Goal: Information Seeking & Learning: Learn about a topic

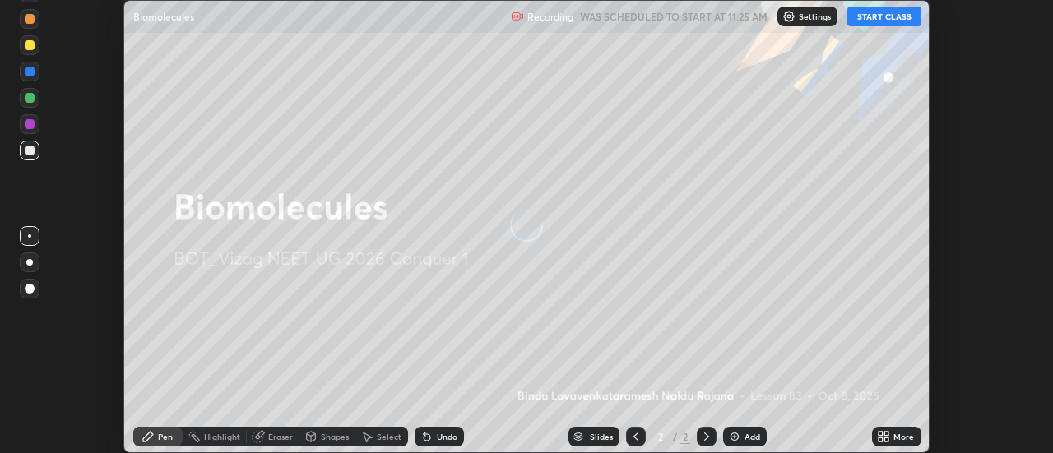
scroll to position [453, 1053]
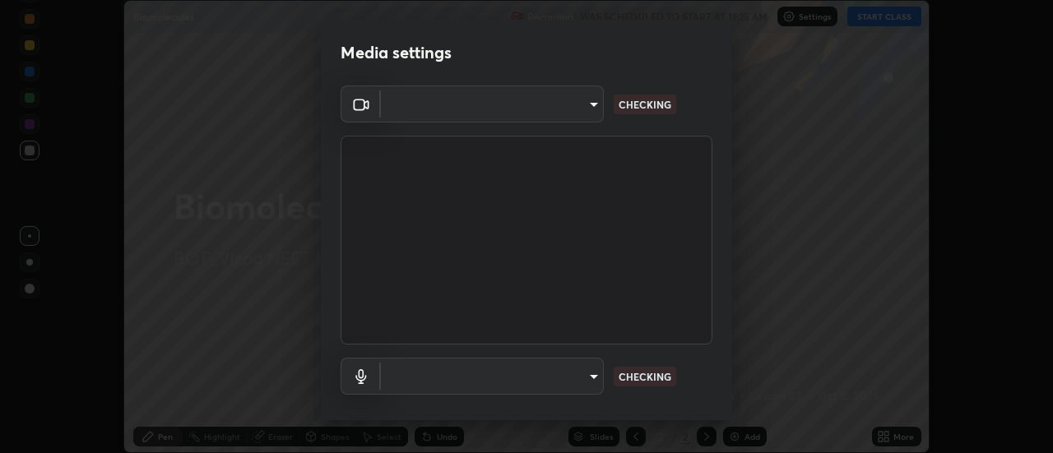
type input "49514f1495b9c5d0977e7508000f12f00f2077e93c2f141dba74ea62c9b00c4b"
type input "default"
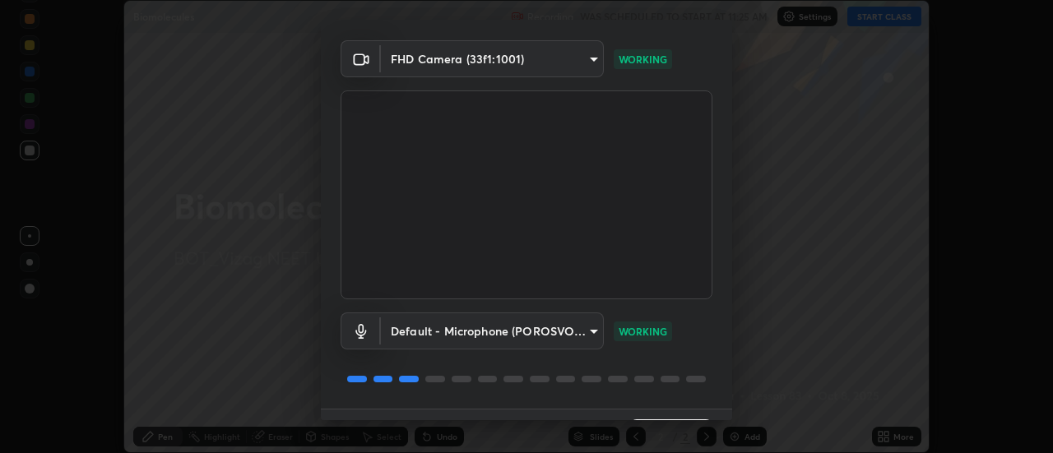
scroll to position [86, 0]
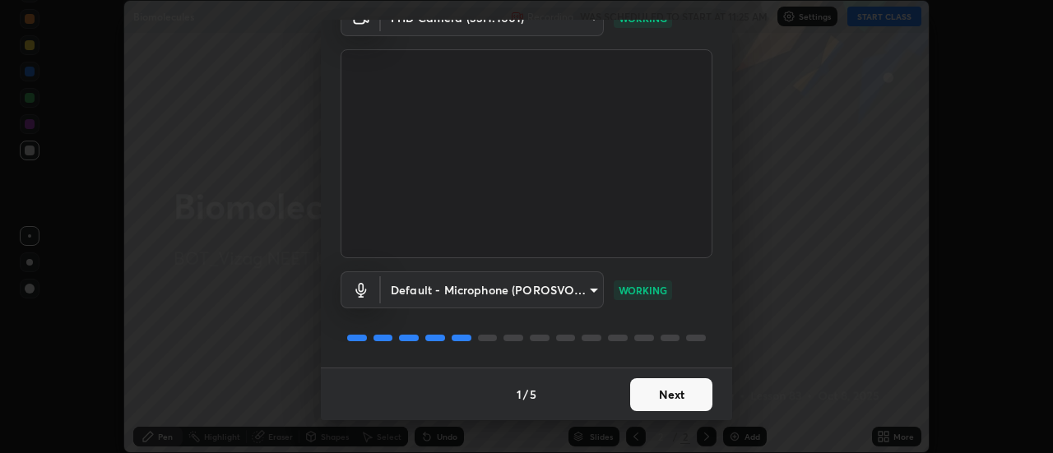
click at [671, 389] on button "Next" at bounding box center [671, 395] width 82 height 33
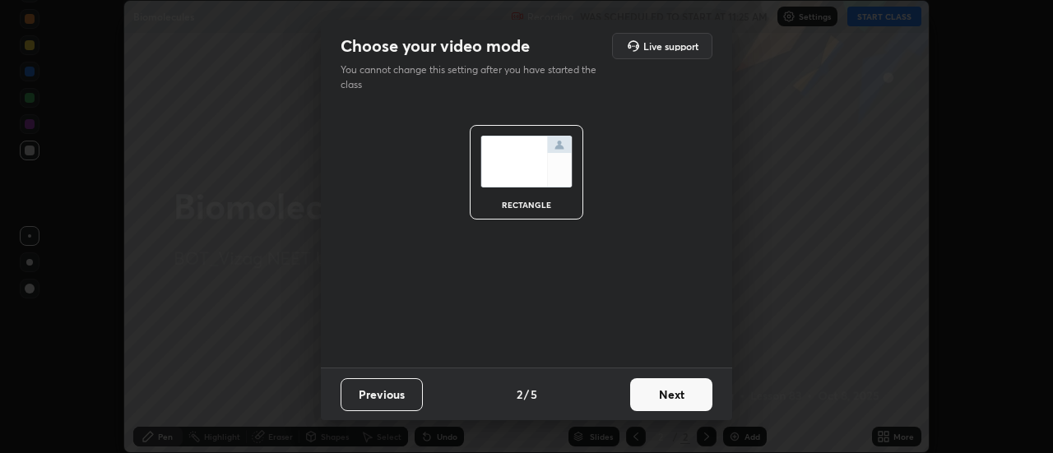
scroll to position [0, 0]
click at [674, 390] on button "Next" at bounding box center [671, 395] width 82 height 33
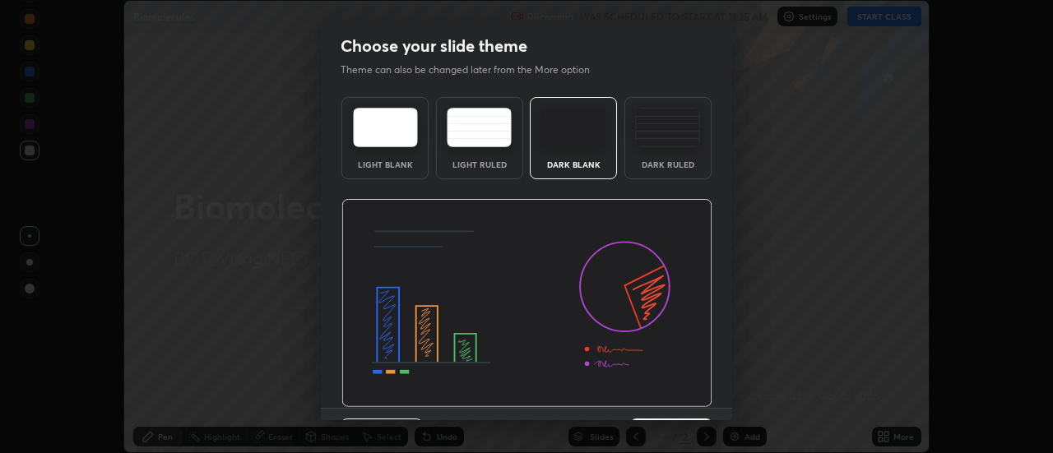
scroll to position [40, 0]
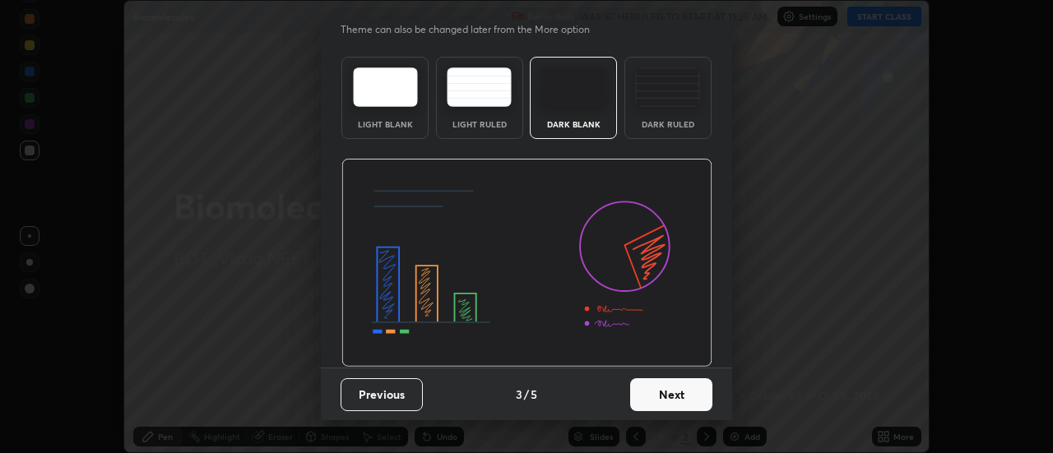
click at [679, 397] on button "Next" at bounding box center [671, 395] width 82 height 33
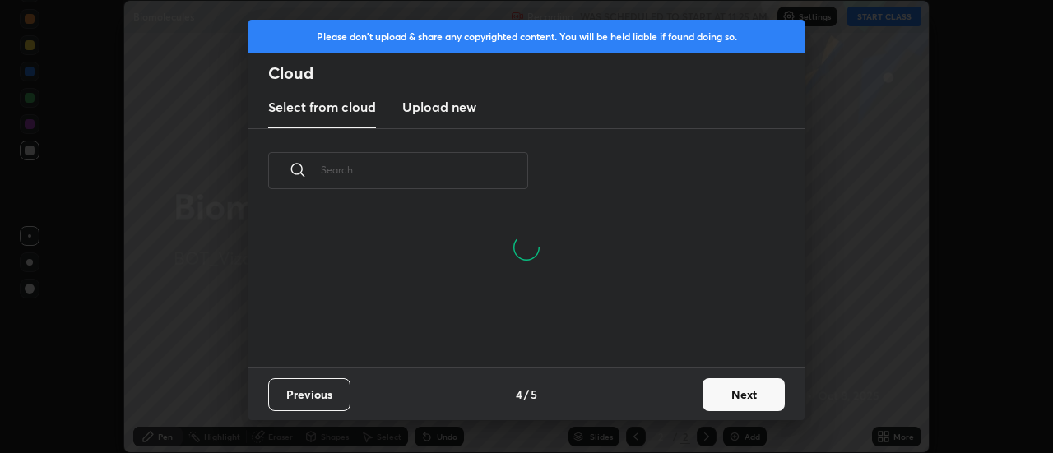
click at [724, 396] on button "Next" at bounding box center [744, 395] width 82 height 33
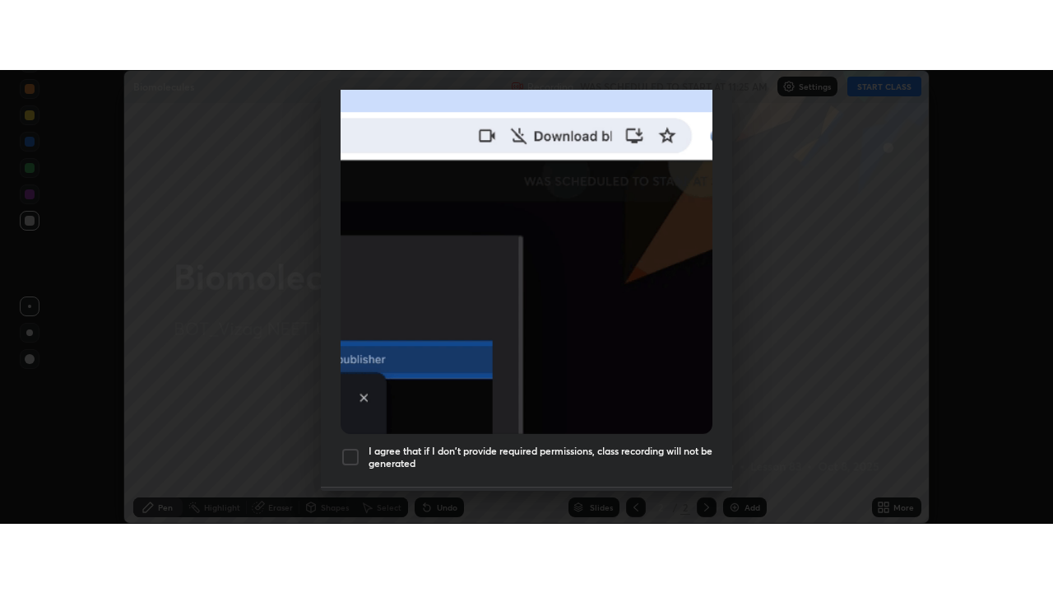
scroll to position [422, 0]
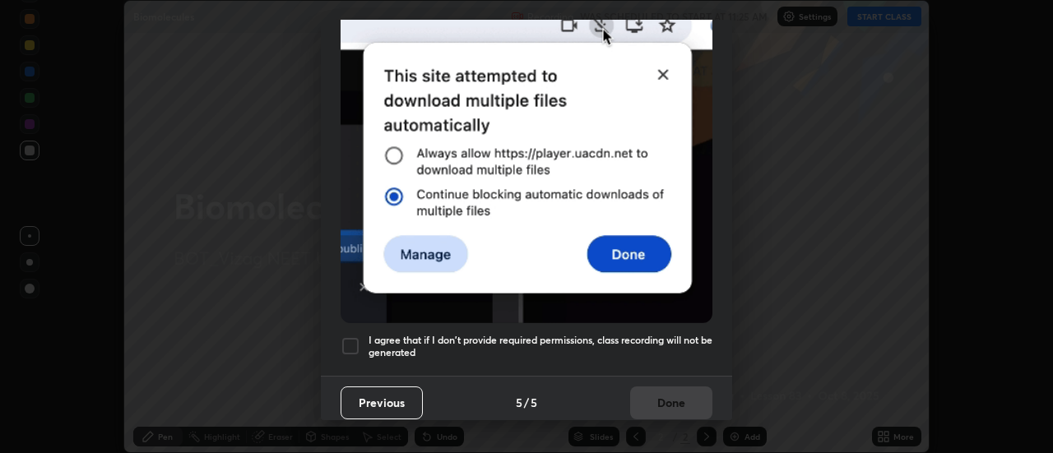
click at [346, 337] on div at bounding box center [351, 347] width 20 height 20
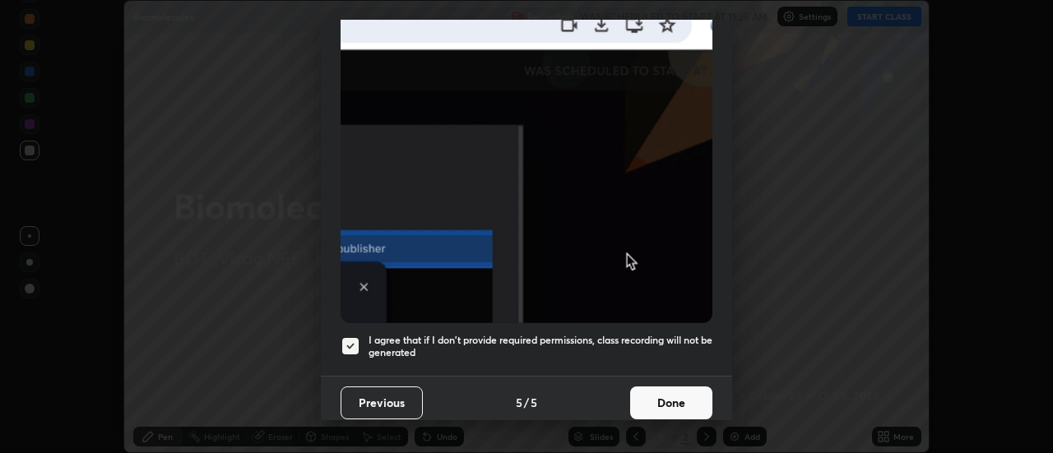
click at [655, 388] on button "Done" at bounding box center [671, 403] width 82 height 33
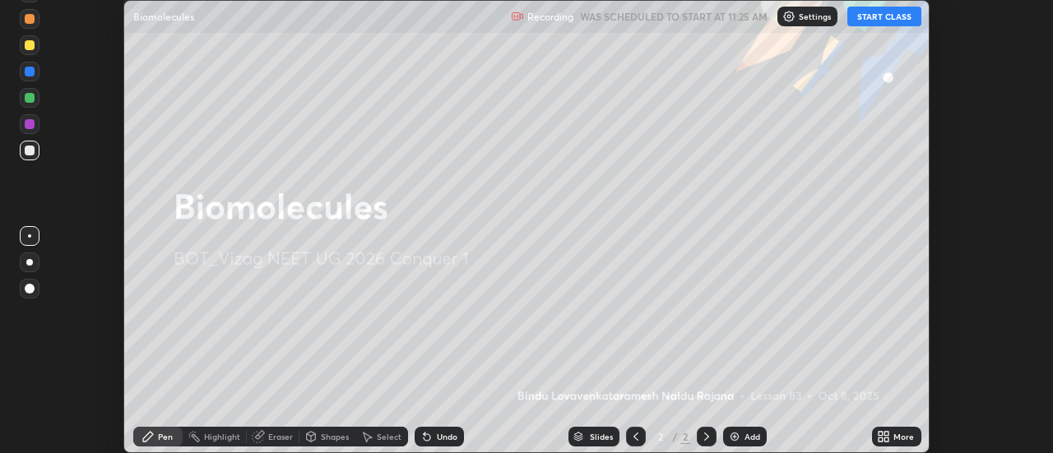
click at [882, 15] on button "START CLASS" at bounding box center [885, 17] width 74 height 20
click at [881, 439] on icon at bounding box center [881, 440] width 4 height 4
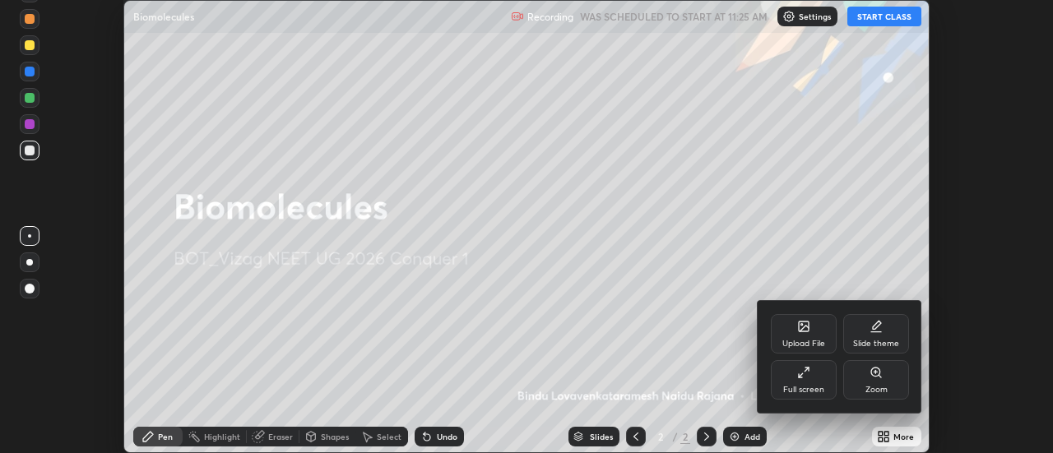
click at [816, 372] on div "Full screen" at bounding box center [804, 380] width 66 height 40
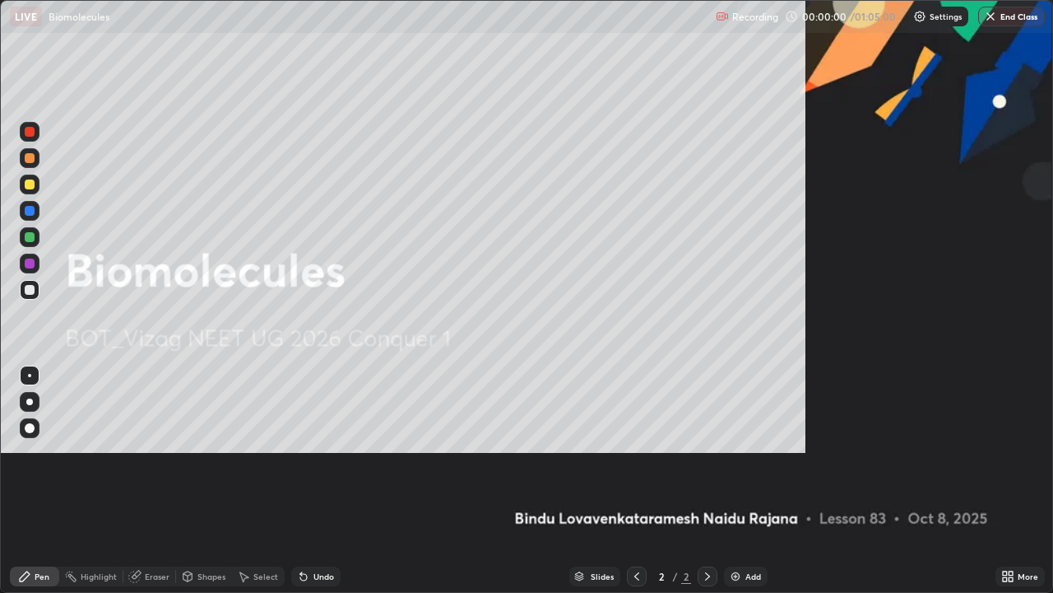
scroll to position [593, 1053]
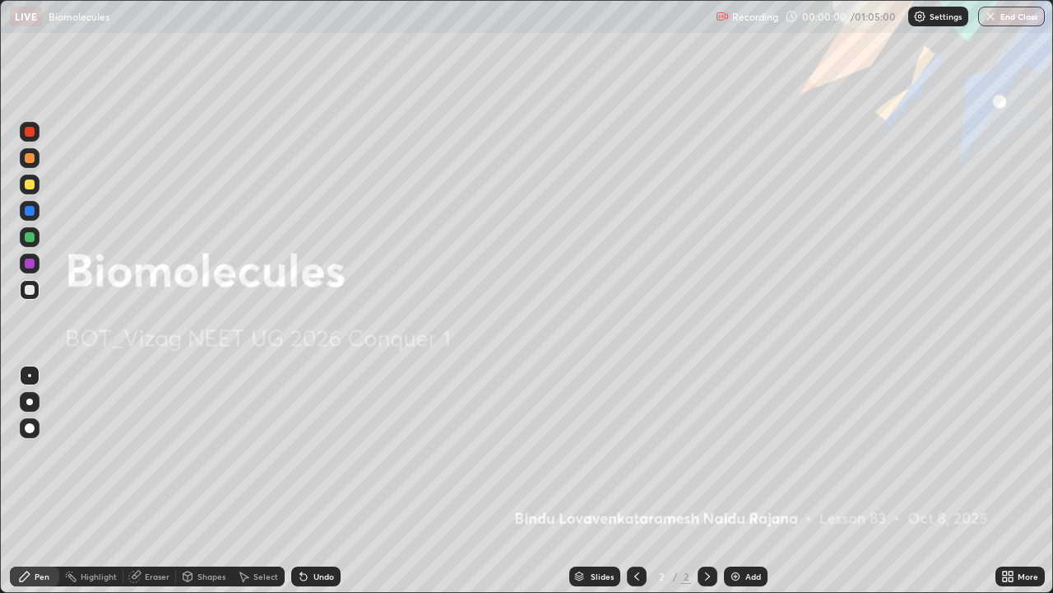
click at [737, 453] on img at bounding box center [735, 575] width 13 height 13
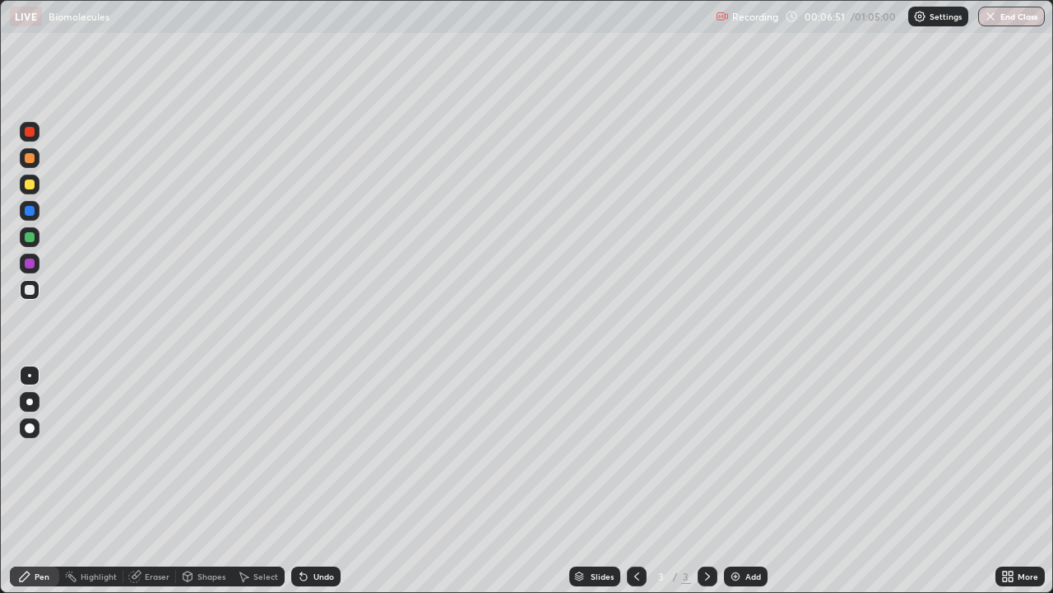
click at [30, 402] on div at bounding box center [29, 401] width 7 height 7
click at [31, 183] on div at bounding box center [30, 184] width 10 height 10
click at [30, 159] on div at bounding box center [30, 158] width 10 height 10
click at [32, 186] on div at bounding box center [30, 184] width 10 height 10
click at [28, 156] on div at bounding box center [30, 158] width 10 height 10
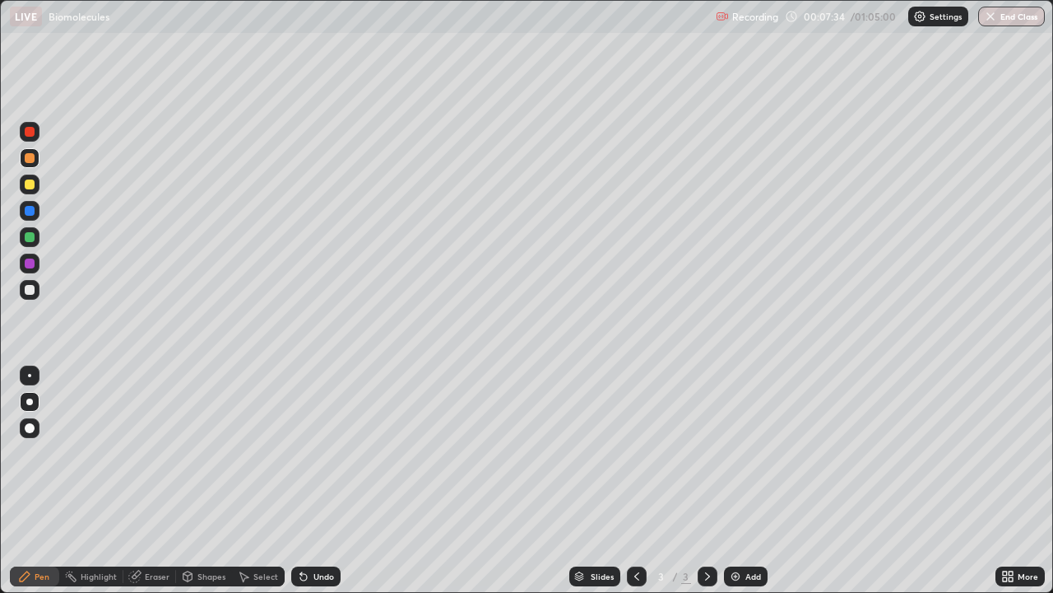
click at [26, 294] on div at bounding box center [30, 290] width 10 height 10
click at [35, 184] on div at bounding box center [30, 184] width 20 height 20
click at [32, 188] on div at bounding box center [30, 184] width 10 height 10
click at [31, 240] on div at bounding box center [30, 237] width 10 height 10
click at [34, 292] on div at bounding box center [30, 290] width 10 height 10
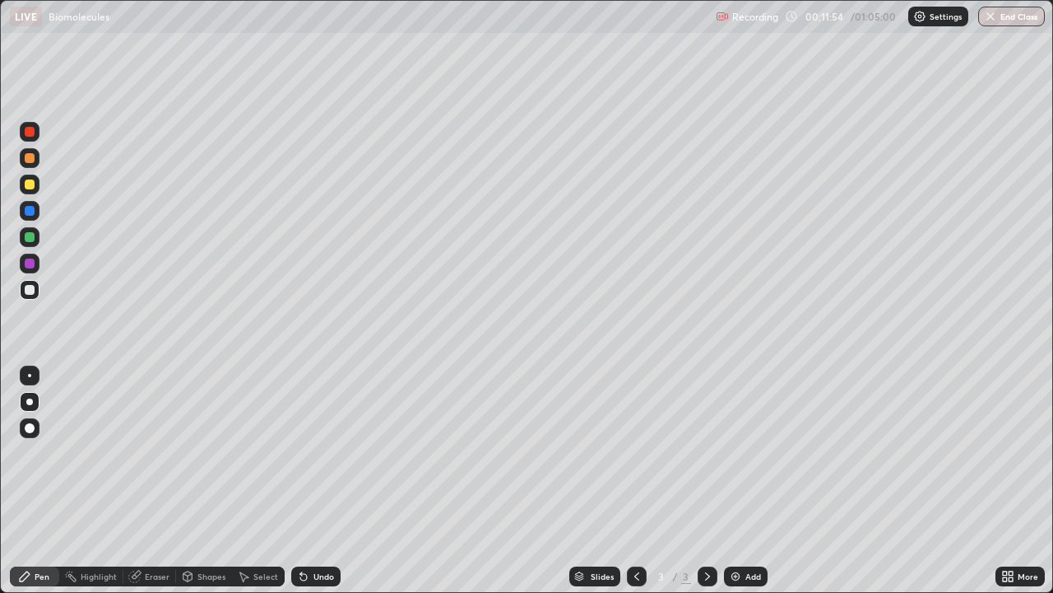
click at [743, 453] on div "Add" at bounding box center [746, 576] width 44 height 20
click at [30, 184] on div at bounding box center [30, 184] width 10 height 10
click at [31, 132] on div at bounding box center [30, 132] width 10 height 10
click at [33, 289] on div at bounding box center [30, 290] width 10 height 10
click at [634, 453] on icon at bounding box center [636, 575] width 13 height 13
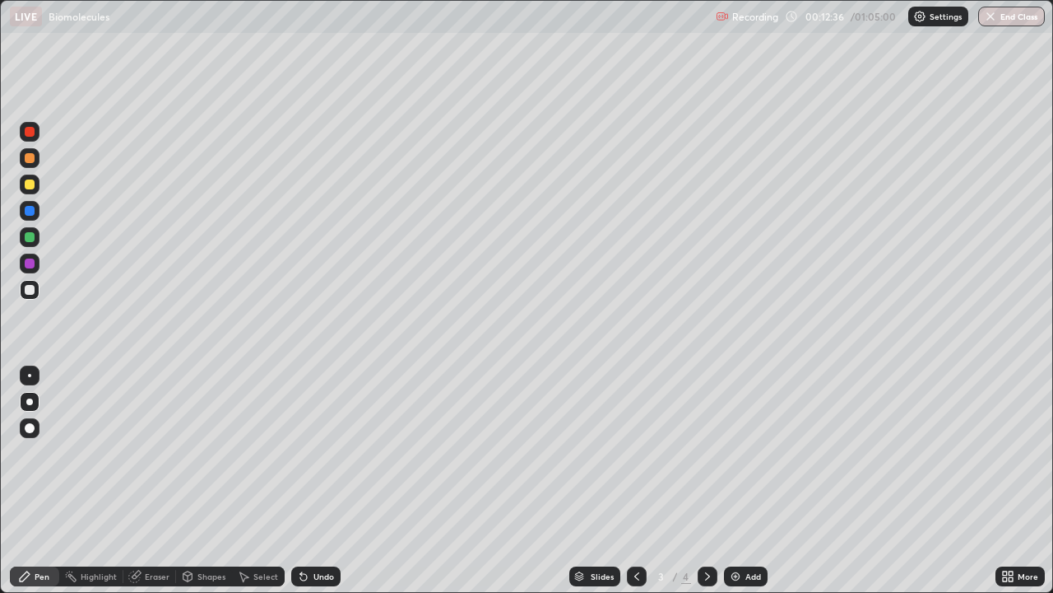
click at [710, 453] on icon at bounding box center [707, 575] width 13 height 13
click at [27, 236] on div at bounding box center [30, 237] width 10 height 10
click at [732, 453] on img at bounding box center [735, 575] width 13 height 13
click at [30, 185] on div at bounding box center [30, 184] width 10 height 10
click at [32, 241] on div at bounding box center [30, 237] width 10 height 10
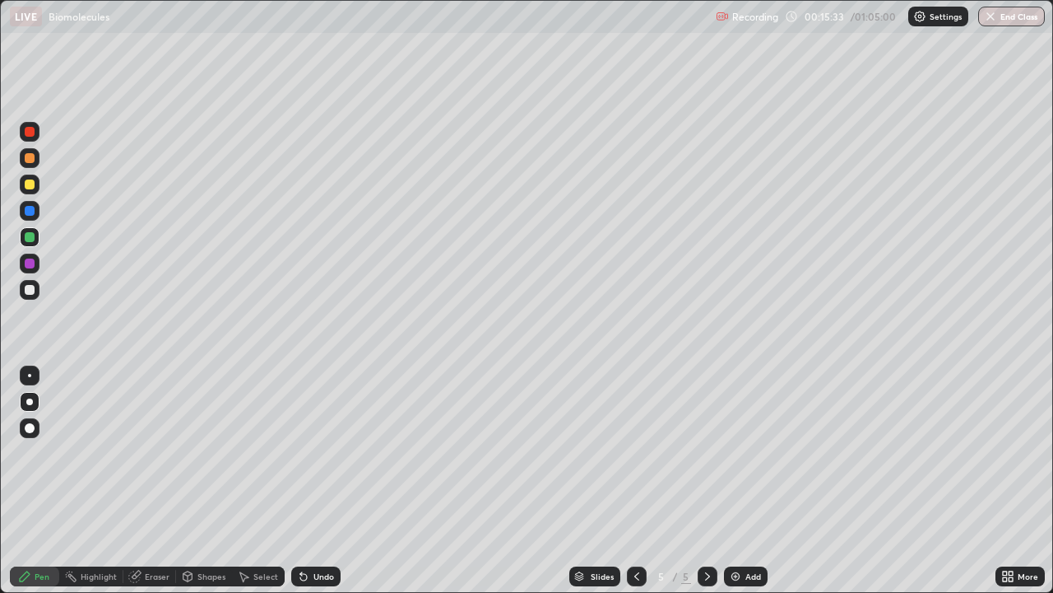
click at [34, 290] on div at bounding box center [30, 290] width 10 height 10
click at [636, 453] on icon at bounding box center [636, 576] width 5 height 8
click at [637, 453] on icon at bounding box center [636, 575] width 13 height 13
click at [847, 453] on div "Slides 3 / 5 Add" at bounding box center [668, 576] width 655 height 33
click at [734, 453] on img at bounding box center [735, 575] width 13 height 13
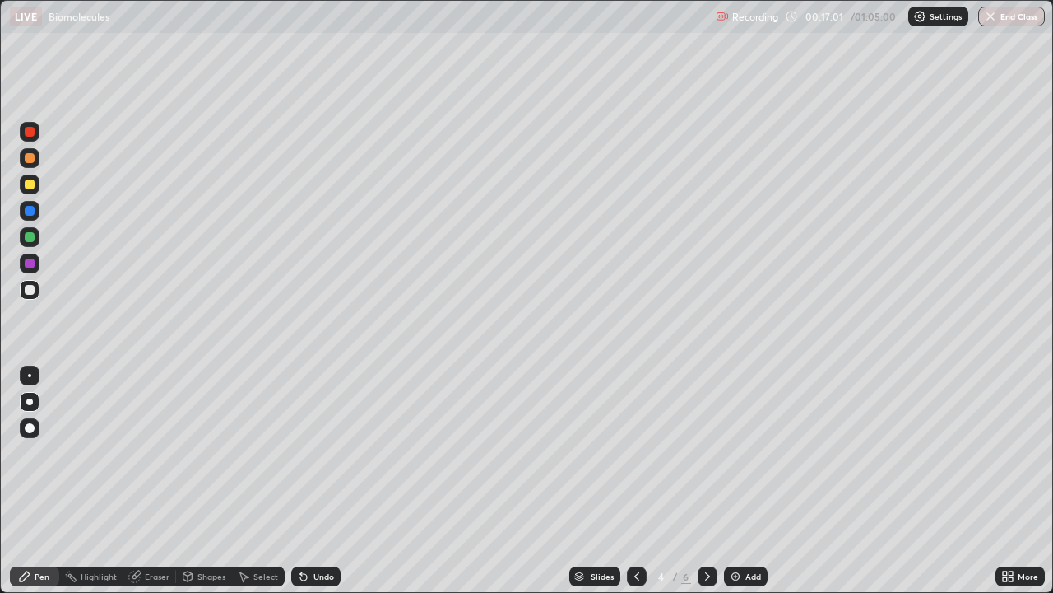
click at [27, 153] on div at bounding box center [30, 158] width 10 height 10
click at [34, 291] on div at bounding box center [30, 290] width 10 height 10
click at [31, 238] on div at bounding box center [30, 237] width 10 height 10
click at [31, 289] on div at bounding box center [30, 290] width 10 height 10
click at [31, 162] on div at bounding box center [30, 158] width 10 height 10
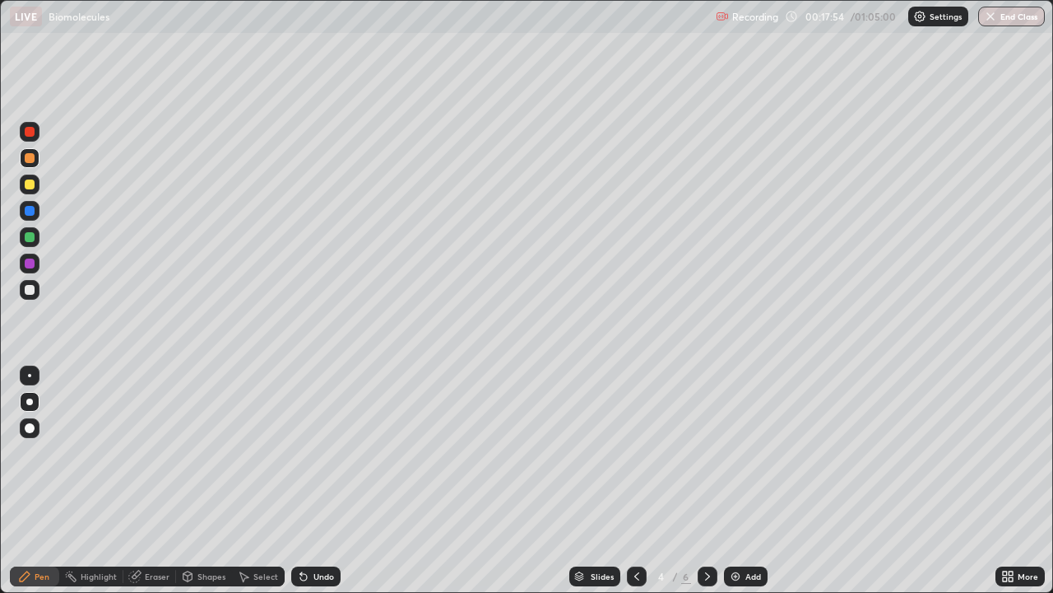
click at [34, 290] on div at bounding box center [30, 290] width 10 height 10
click at [30, 184] on div at bounding box center [30, 184] width 10 height 10
click at [31, 291] on div at bounding box center [30, 290] width 10 height 10
click at [30, 185] on div at bounding box center [30, 184] width 10 height 10
click at [32, 290] on div at bounding box center [30, 290] width 10 height 10
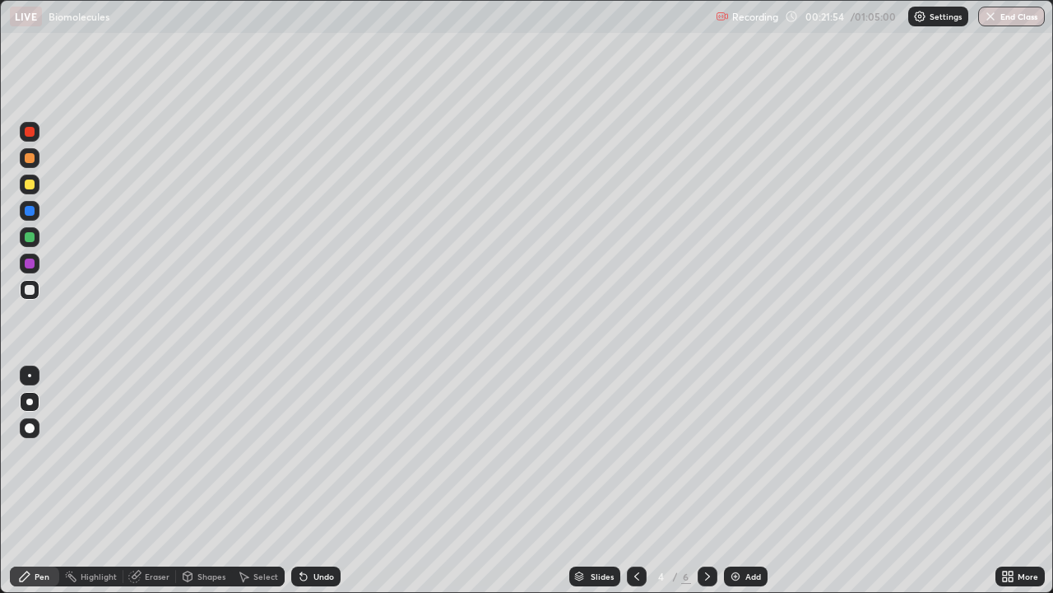
click at [634, 453] on icon at bounding box center [636, 576] width 5 height 8
click at [30, 141] on div at bounding box center [30, 132] width 20 height 20
click at [747, 453] on div "Add" at bounding box center [754, 576] width 16 height 8
click at [30, 290] on div at bounding box center [30, 290] width 10 height 10
click at [638, 453] on icon at bounding box center [636, 575] width 13 height 13
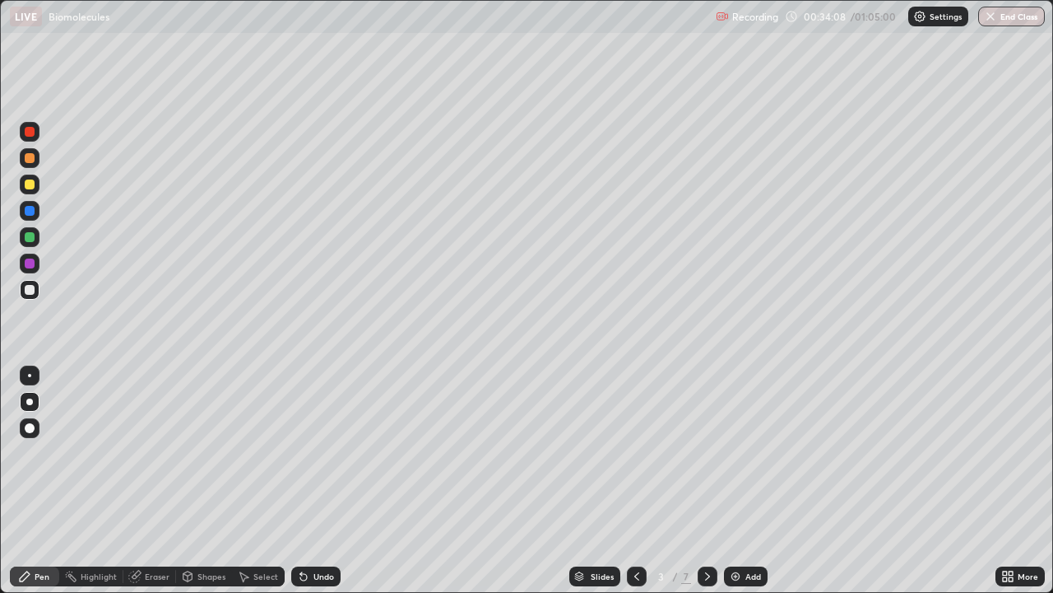
click at [709, 453] on icon at bounding box center [707, 575] width 13 height 13
click at [704, 453] on icon at bounding box center [707, 575] width 13 height 13
click at [30, 159] on div at bounding box center [30, 158] width 10 height 10
click at [732, 453] on img at bounding box center [735, 575] width 13 height 13
click at [28, 293] on div at bounding box center [30, 290] width 10 height 10
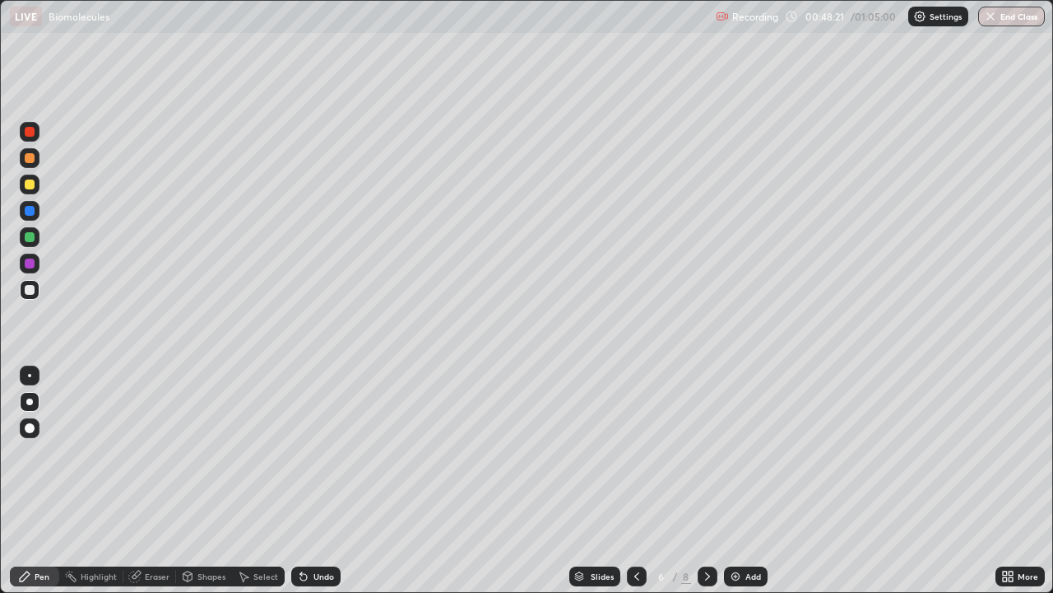
click at [30, 190] on div at bounding box center [30, 184] width 20 height 20
click at [33, 157] on div at bounding box center [30, 158] width 10 height 10
click at [28, 289] on div at bounding box center [30, 290] width 10 height 10
click at [31, 159] on div at bounding box center [30, 158] width 10 height 10
click at [32, 292] on div at bounding box center [30, 290] width 10 height 10
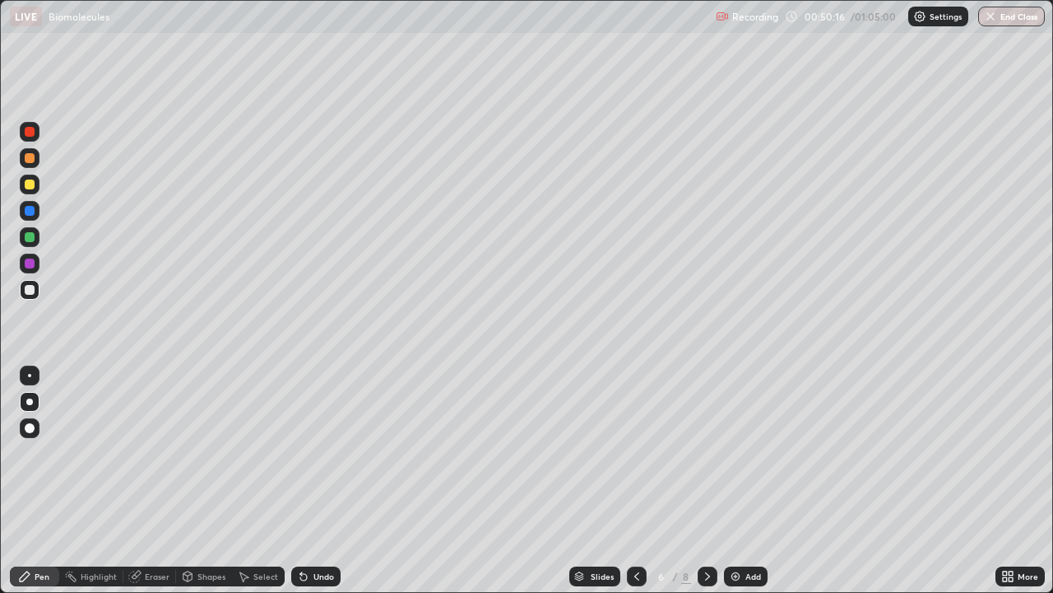
click at [33, 183] on div at bounding box center [30, 184] width 10 height 10
click at [31, 292] on div at bounding box center [30, 290] width 10 height 10
click at [30, 161] on div at bounding box center [30, 158] width 10 height 10
click at [734, 453] on img at bounding box center [735, 575] width 13 height 13
click at [33, 188] on div at bounding box center [30, 184] width 20 height 20
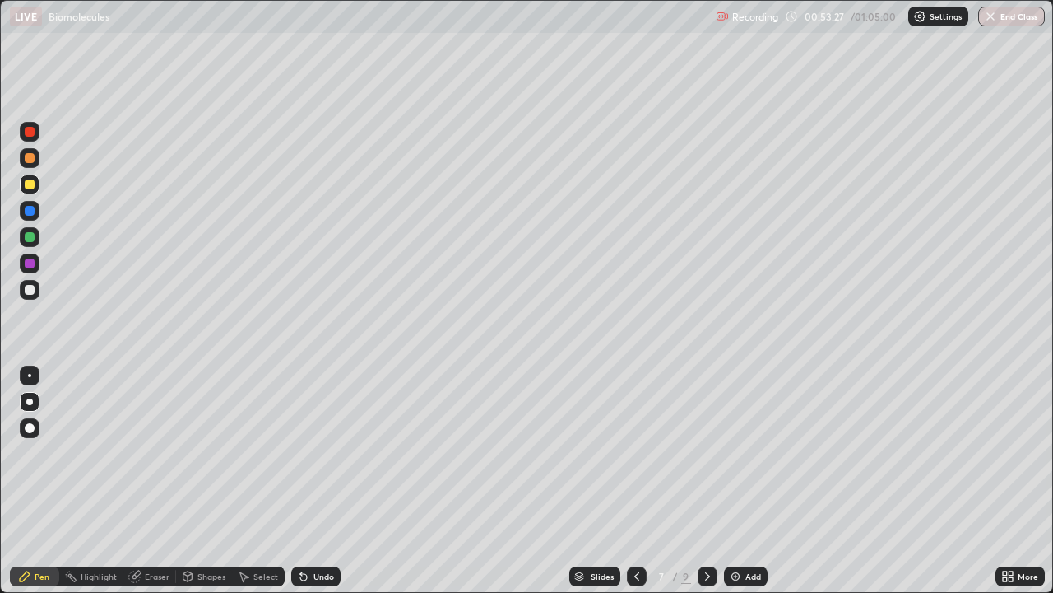
click at [31, 239] on div at bounding box center [30, 237] width 10 height 10
click at [28, 292] on div at bounding box center [30, 290] width 10 height 10
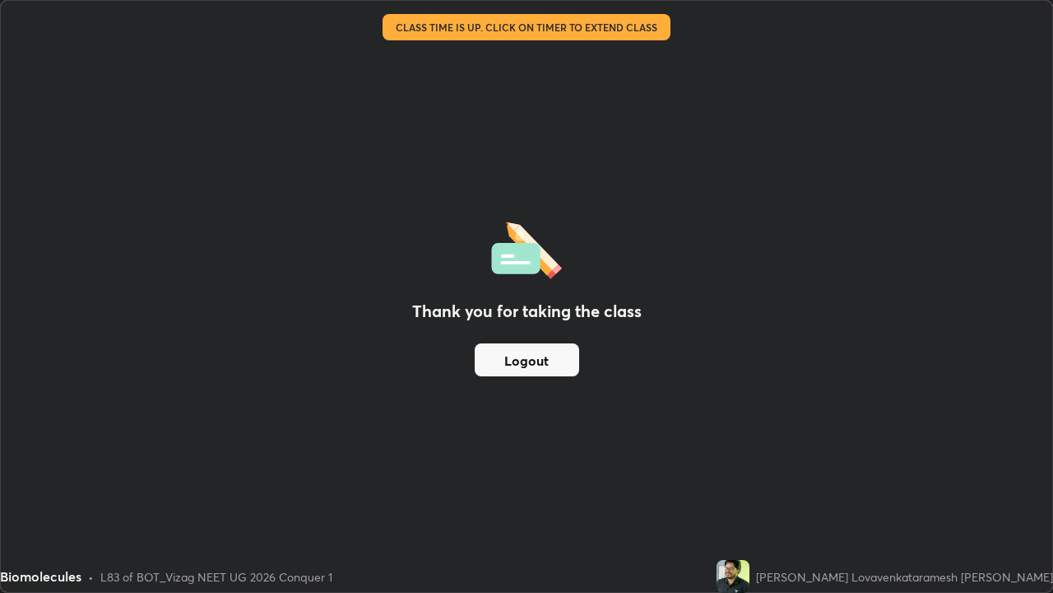
click at [516, 359] on button "Logout" at bounding box center [527, 359] width 105 height 33
